Goal: Information Seeking & Learning: Learn about a topic

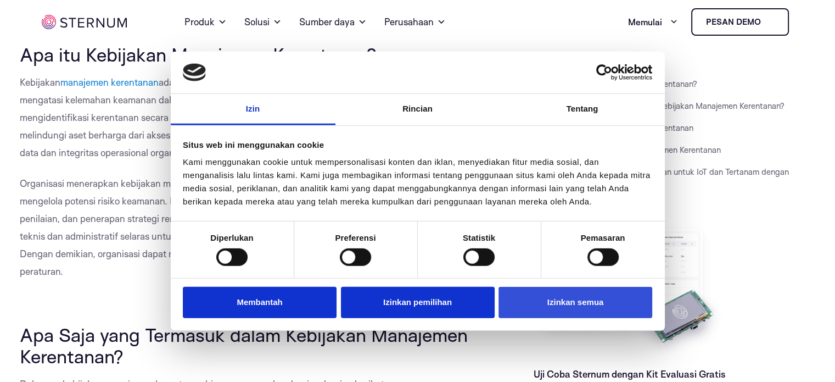
click at [557, 302] on font "Izinkan semua" at bounding box center [575, 301] width 57 height 9
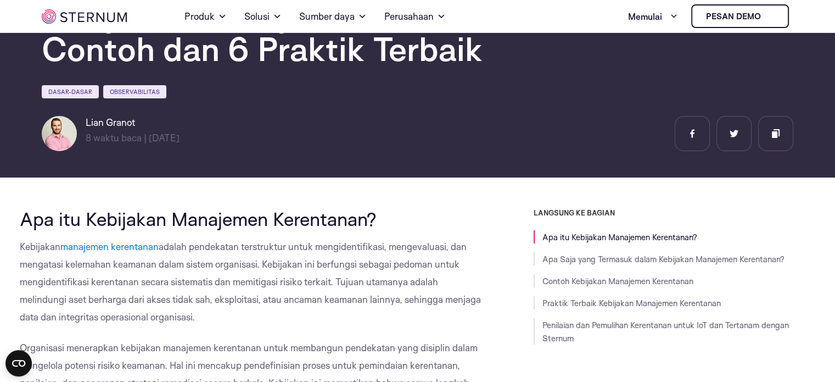
scroll to position [156, 0]
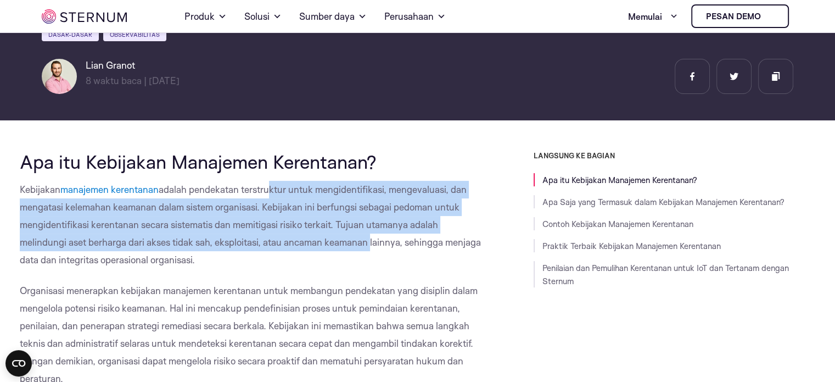
drag, startPoint x: 274, startPoint y: 189, endPoint x: 368, endPoint y: 237, distance: 104.8
click at [368, 237] on p "Kebijakan manajemen kerentanan adalah pendekatan terstruktur untuk mengidentifi…" at bounding box center [252, 225] width 464 height 88
click at [152, 216] on p "Kebijakan manajemen kerentanan adalah pendekatan terstruktur untuk mengidentifi…" at bounding box center [252, 225] width 464 height 88
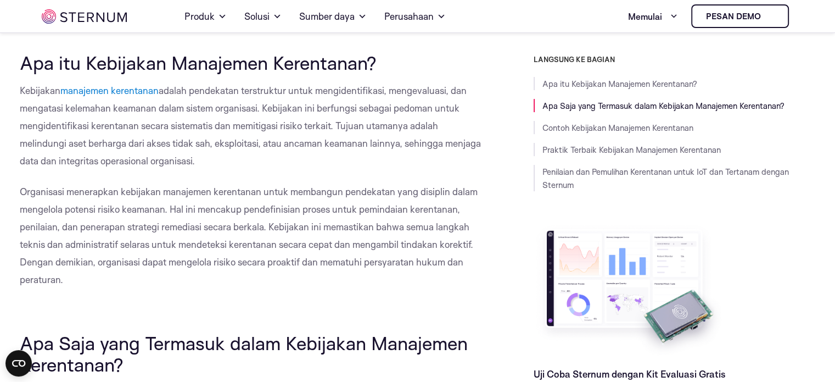
scroll to position [266, 0]
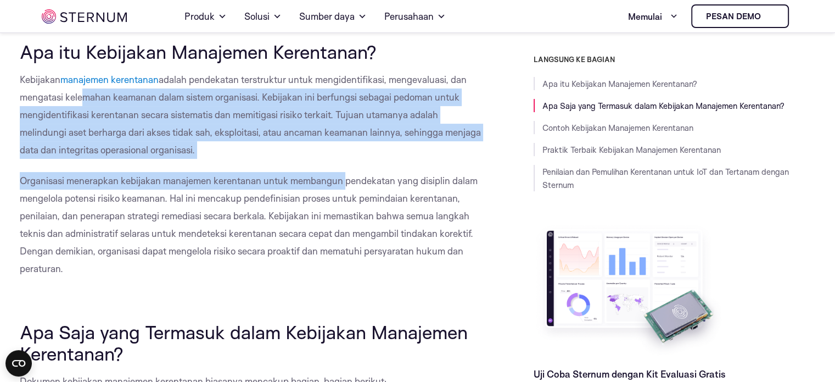
drag, startPoint x: 79, startPoint y: 98, endPoint x: 344, endPoint y: 164, distance: 272.7
click at [66, 132] on font "adalah pendekatan terstruktur untuk mengidentifikasi, mengevaluasi, dan mengata…" at bounding box center [250, 115] width 461 height 82
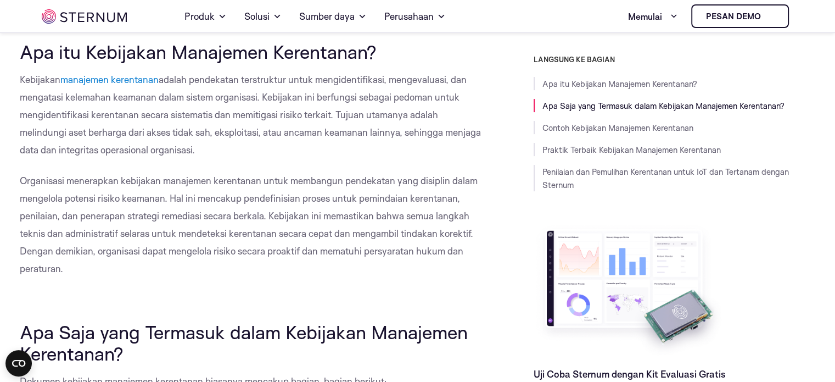
drag, startPoint x: 16, startPoint y: 113, endPoint x: 212, endPoint y: 152, distance: 199.9
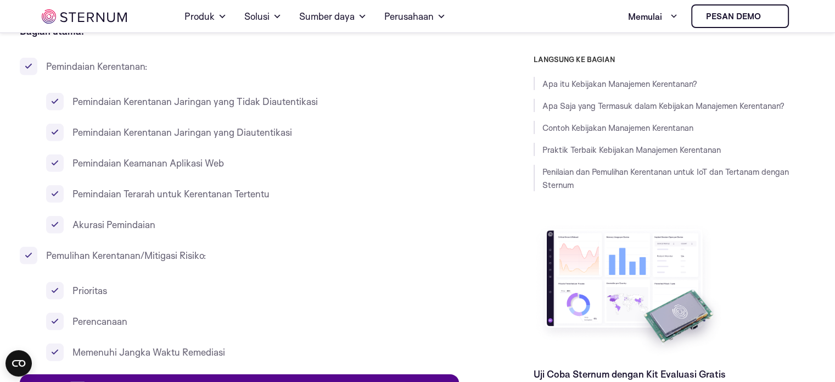
scroll to position [3330, 0]
